Goal: Task Accomplishment & Management: Use online tool/utility

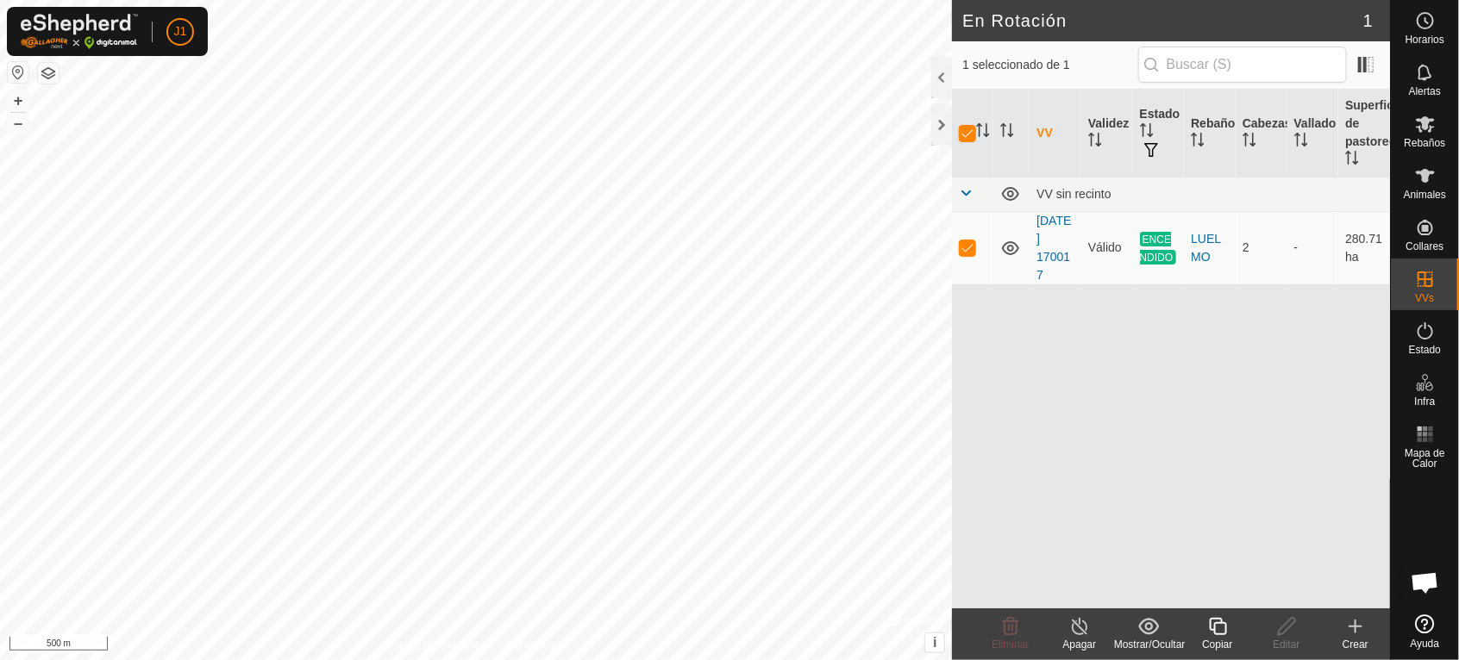
click at [1079, 625] on icon at bounding box center [1080, 626] width 22 height 21
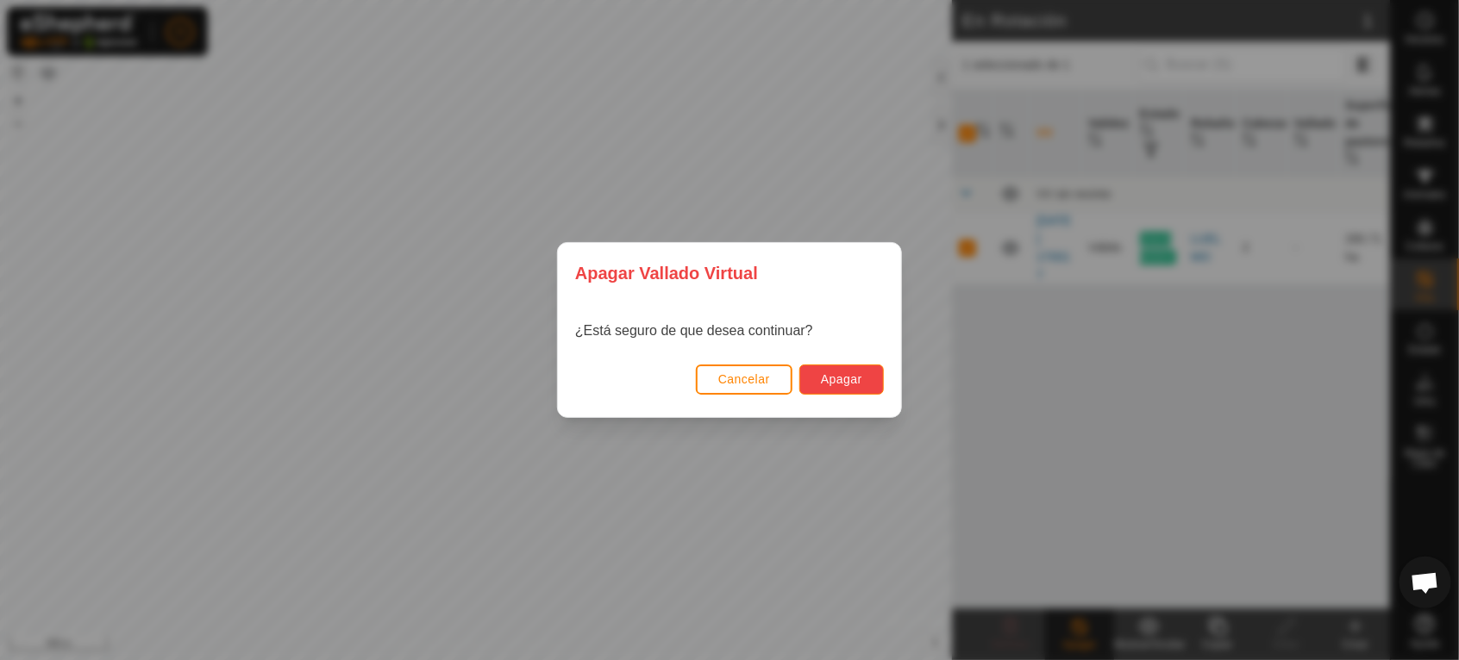
click at [864, 381] on button "Apagar" at bounding box center [841, 380] width 84 height 30
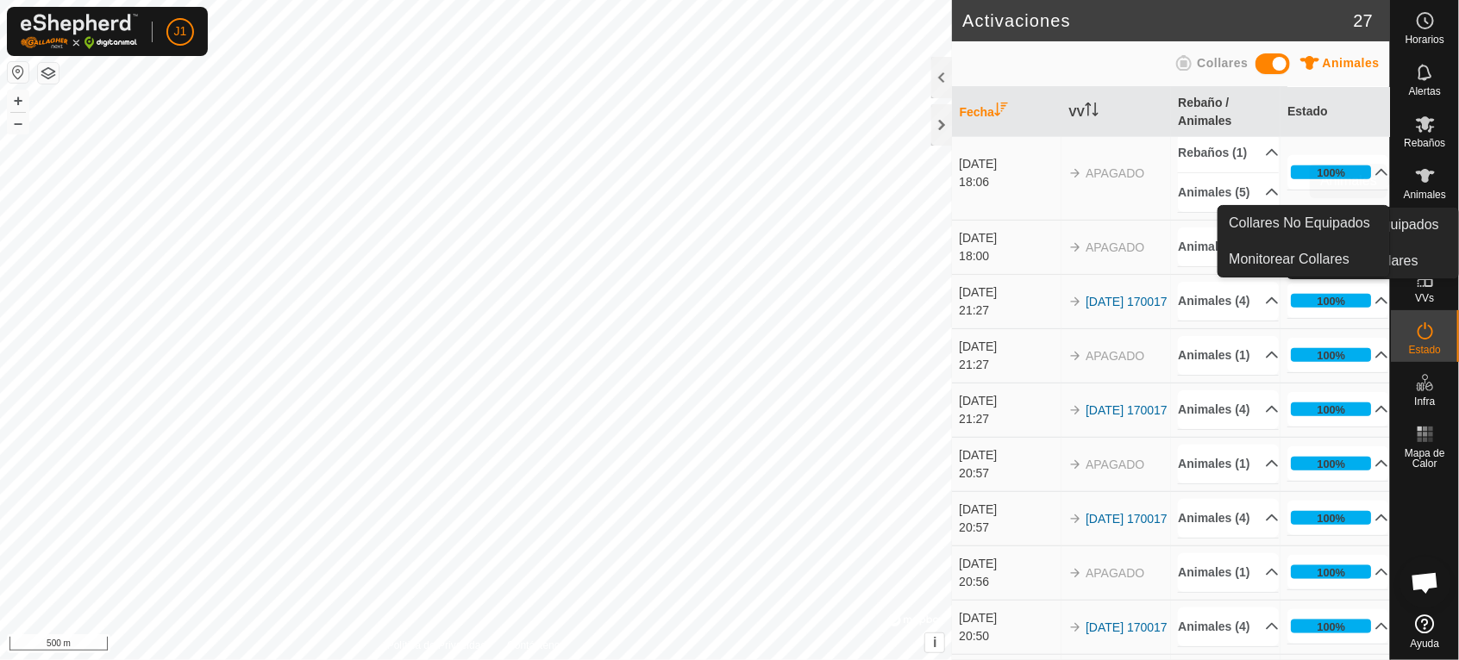
scroll to position [310, 0]
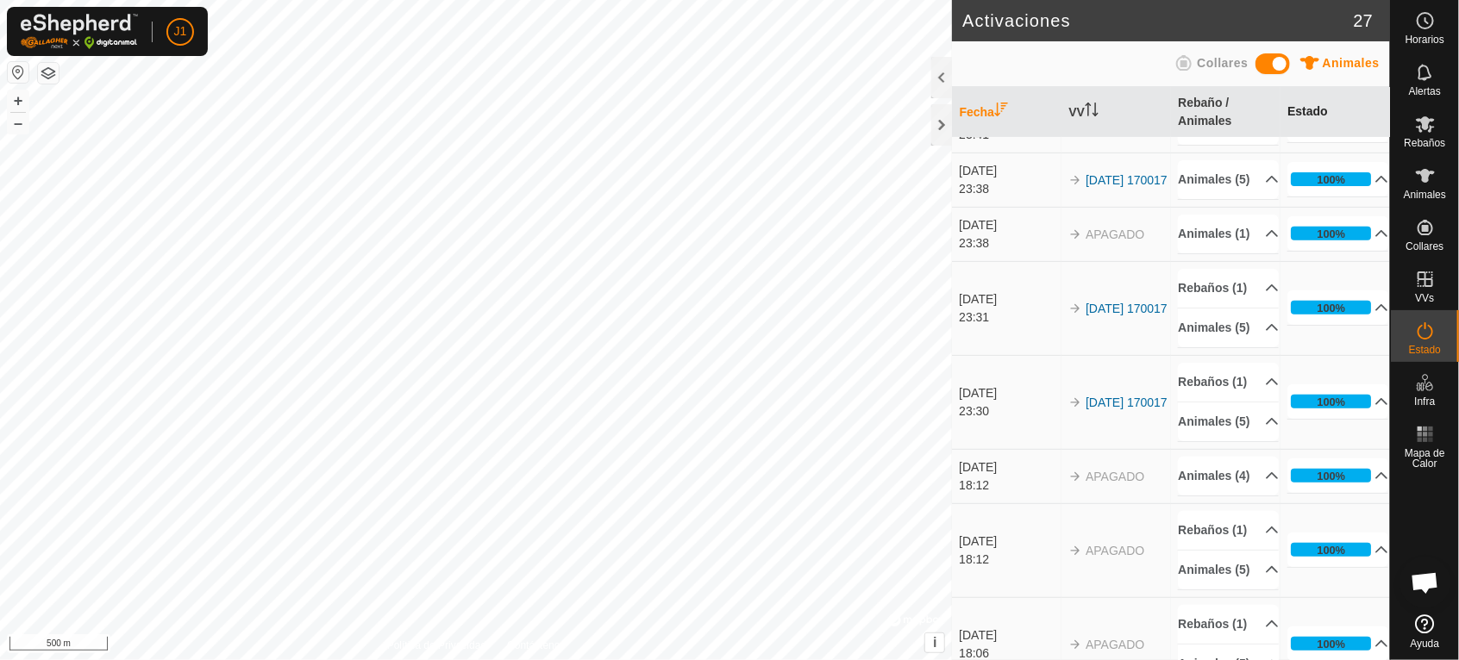
click at [1292, 104] on th "Estado" at bounding box center [1335, 112] width 110 height 51
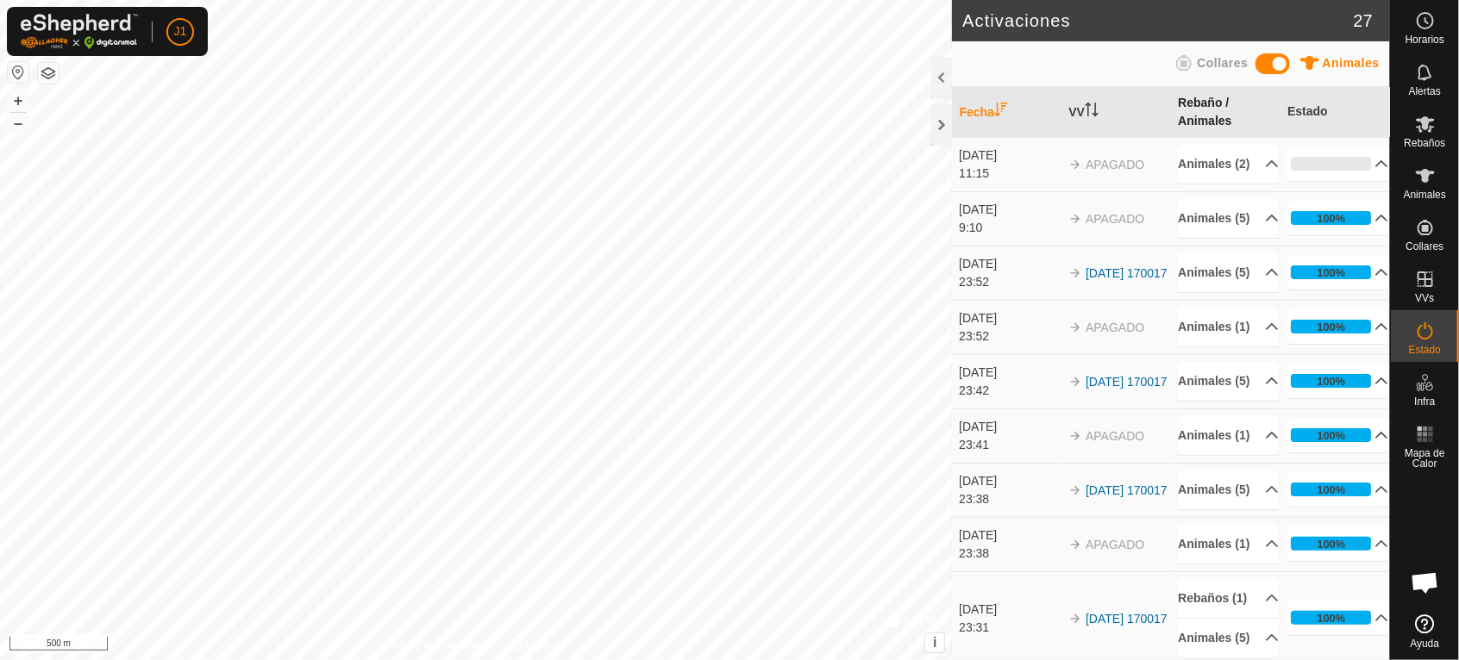
click at [1192, 119] on th "Rebaño / Animales" at bounding box center [1226, 112] width 110 height 51
click at [1081, 114] on th "VV" at bounding box center [1116, 112] width 110 height 51
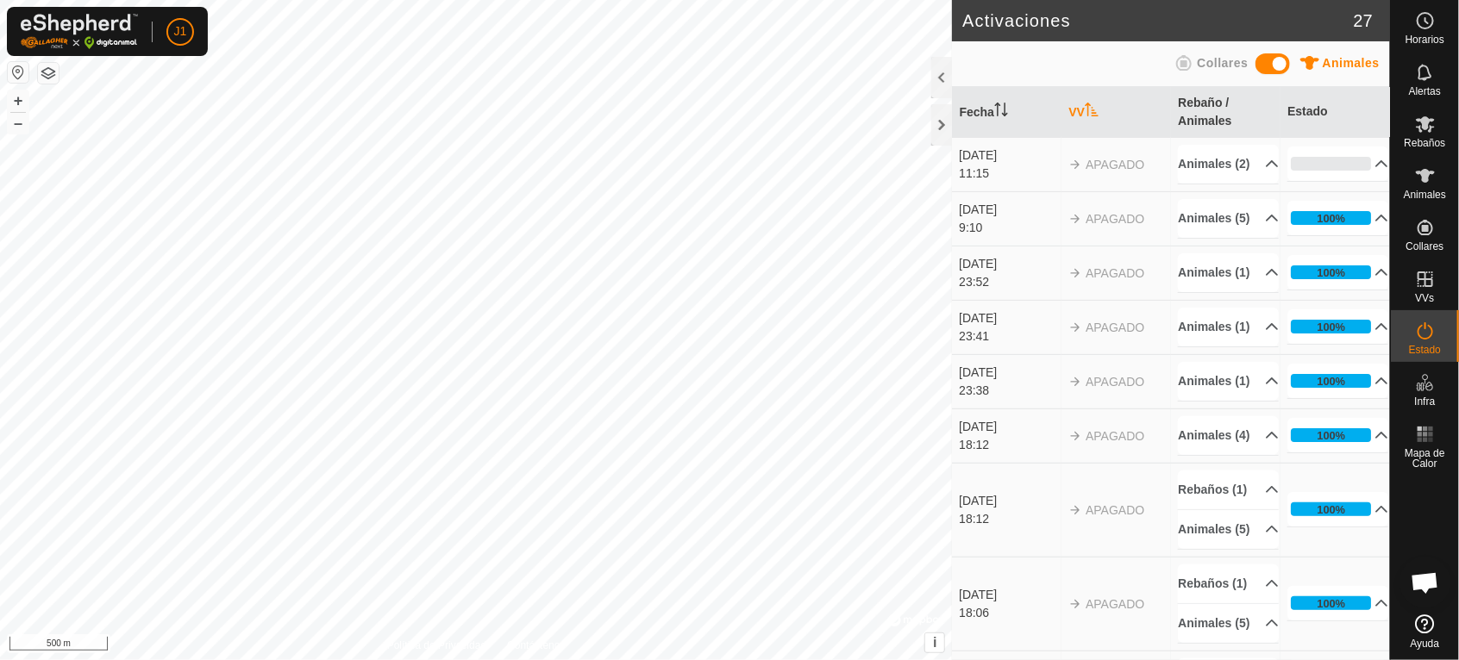
click at [1081, 114] on th "VV" at bounding box center [1116, 112] width 110 height 51
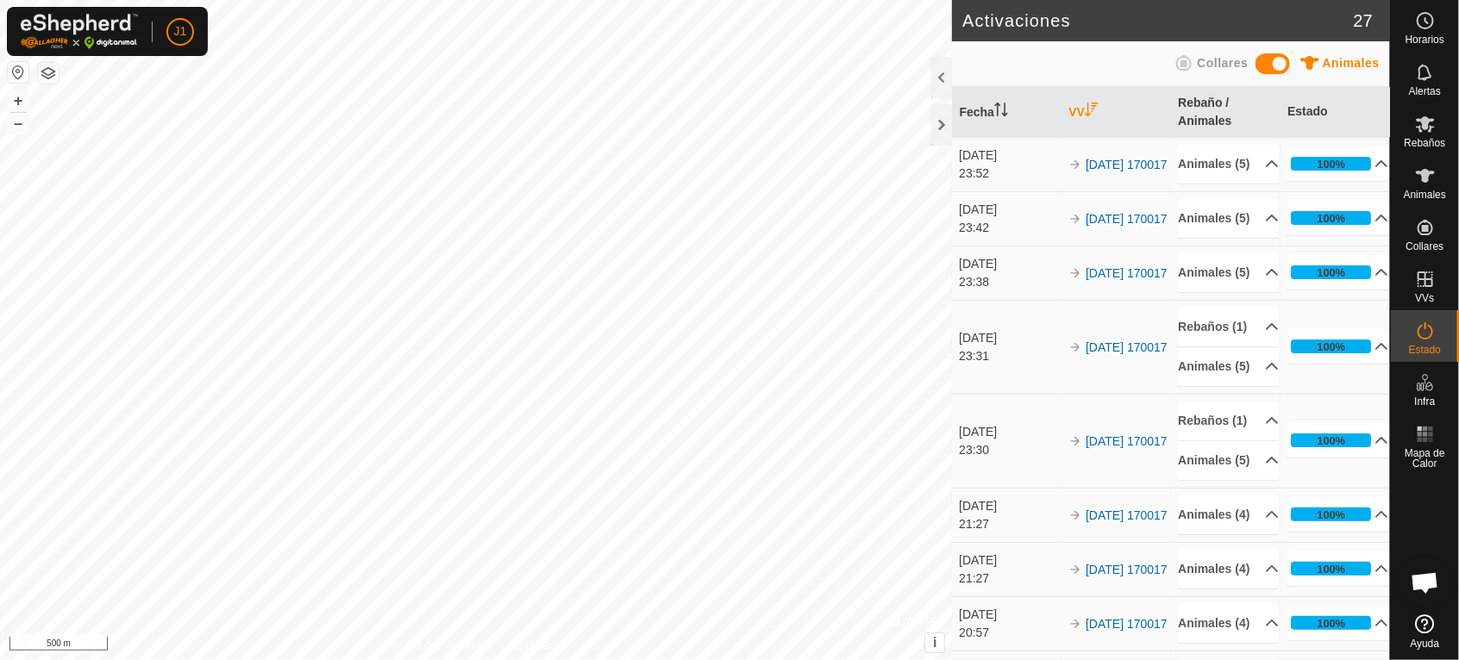
click at [1081, 114] on th "VV" at bounding box center [1116, 112] width 110 height 51
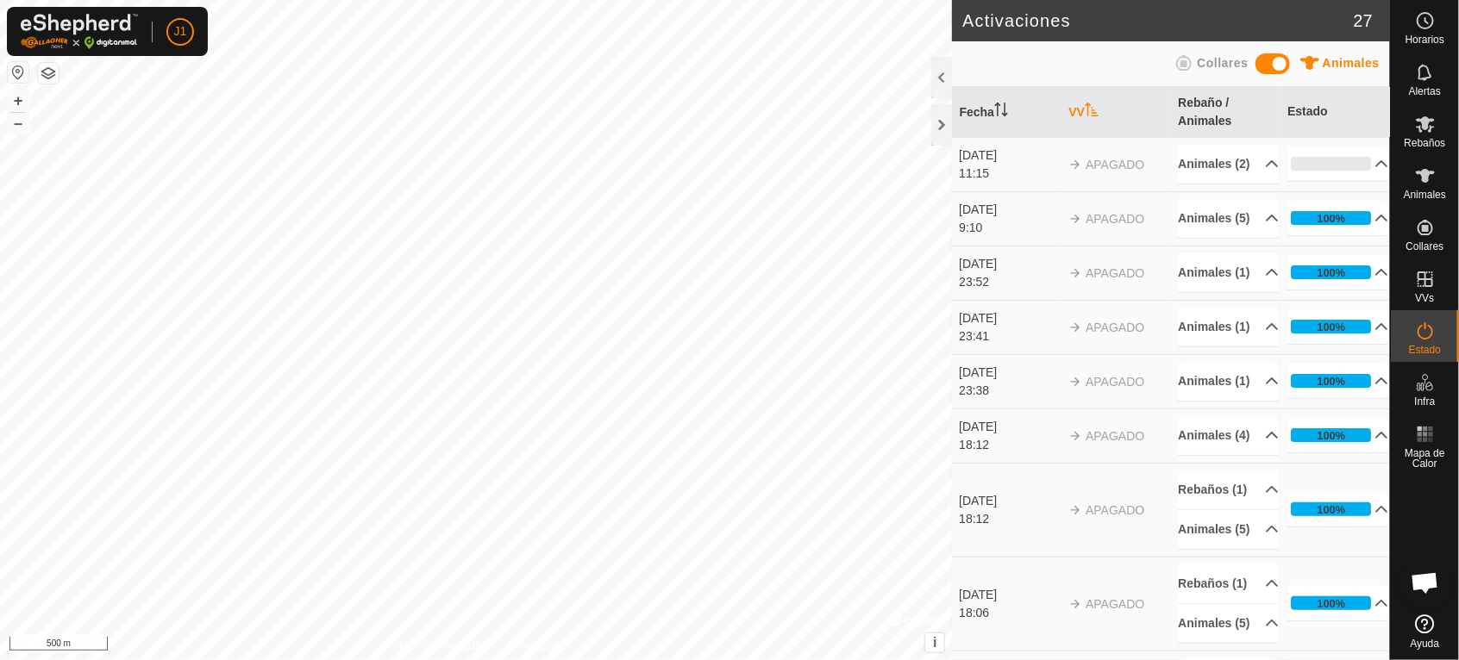
click at [1081, 114] on th "VV" at bounding box center [1116, 112] width 110 height 51
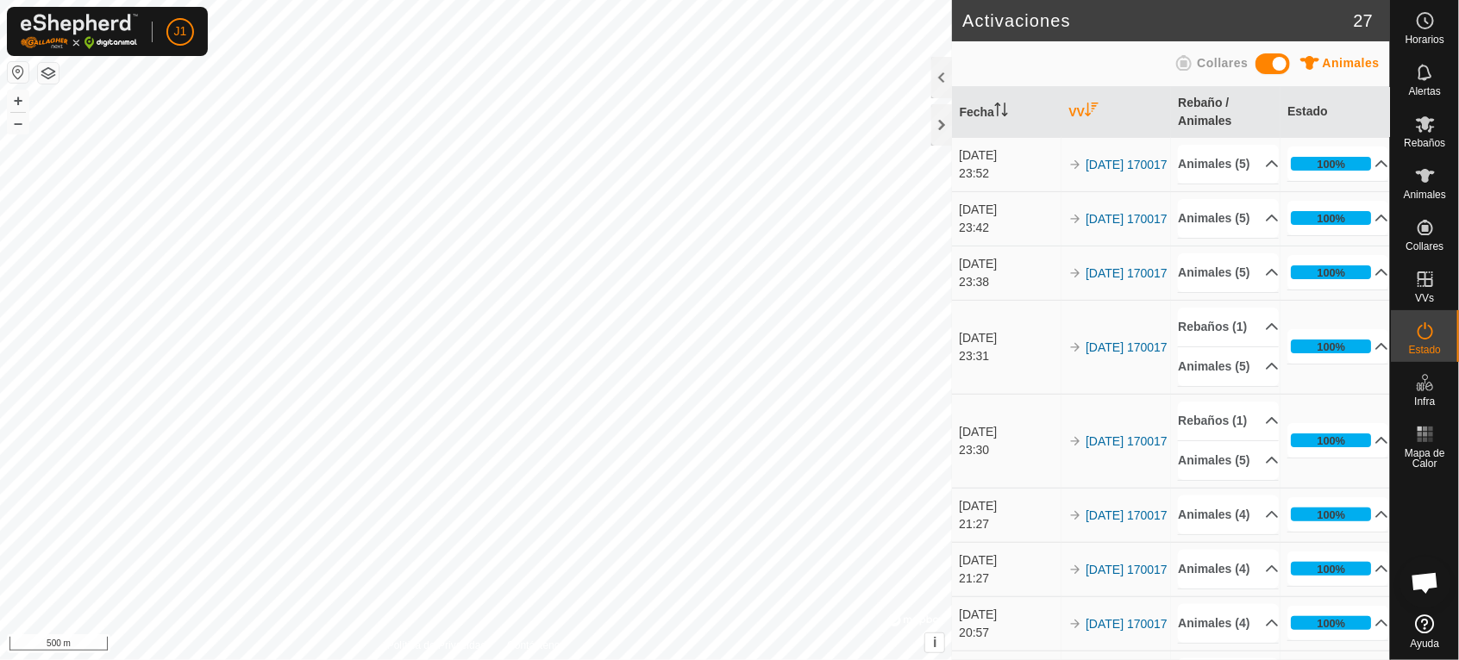
click at [1081, 114] on th "VV" at bounding box center [1116, 112] width 110 height 51
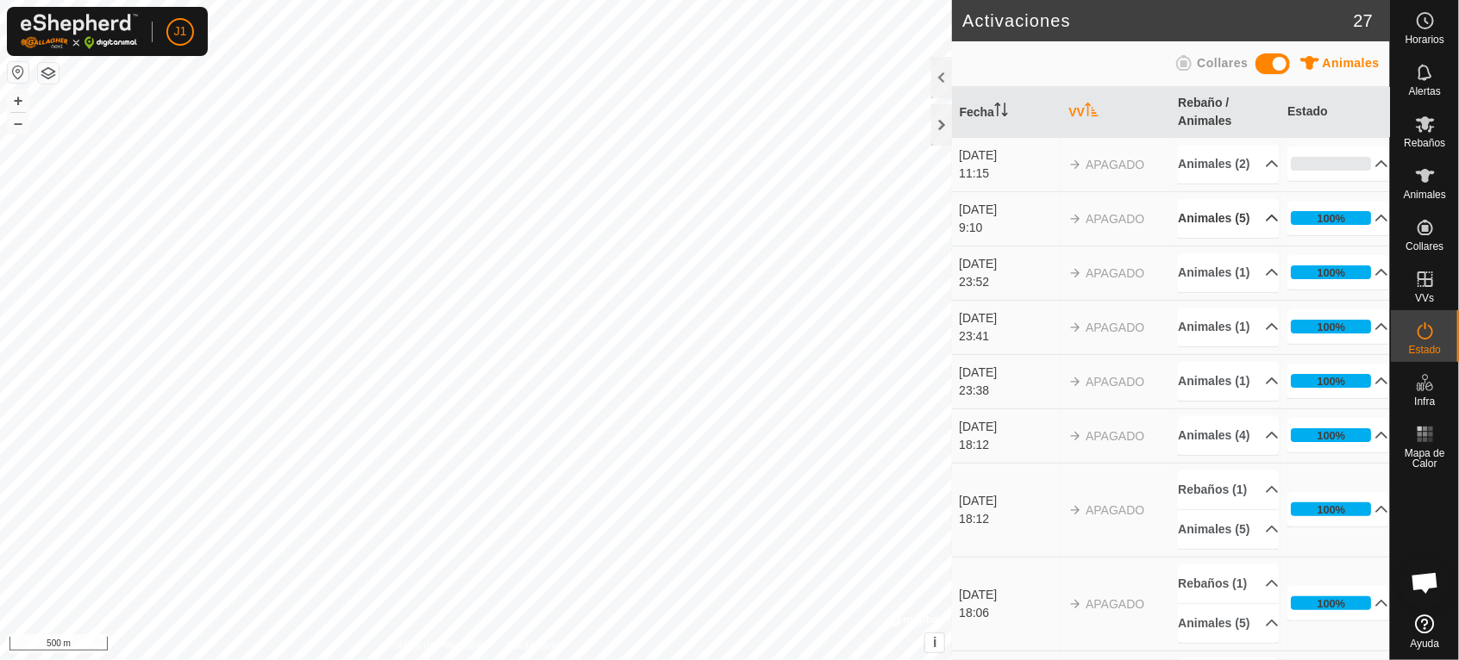
click at [1190, 238] on p-accordion-header "Animales (5)" at bounding box center [1228, 218] width 101 height 39
